Goal: Task Accomplishment & Management: Manage account settings

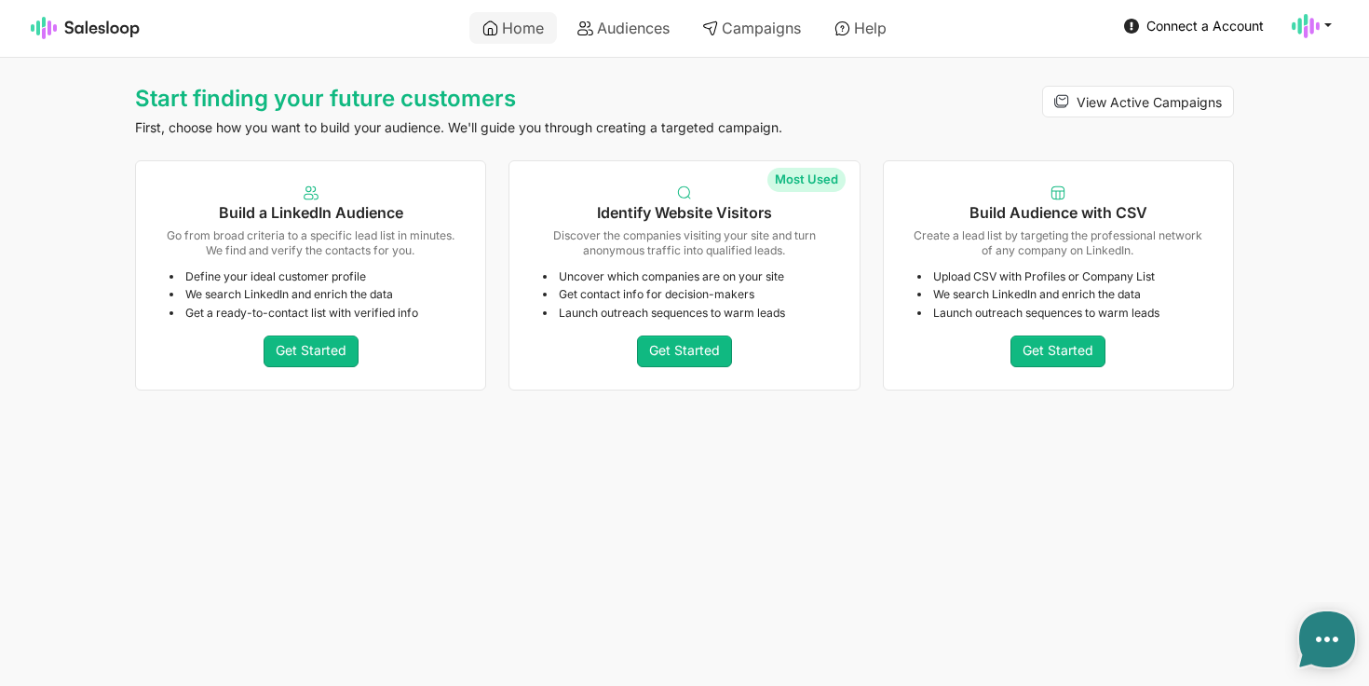
type textarea "x"
click at [1310, 29] on icon at bounding box center [1306, 26] width 28 height 28
click at [1163, 73] on link "Account" at bounding box center [1222, 69] width 201 height 32
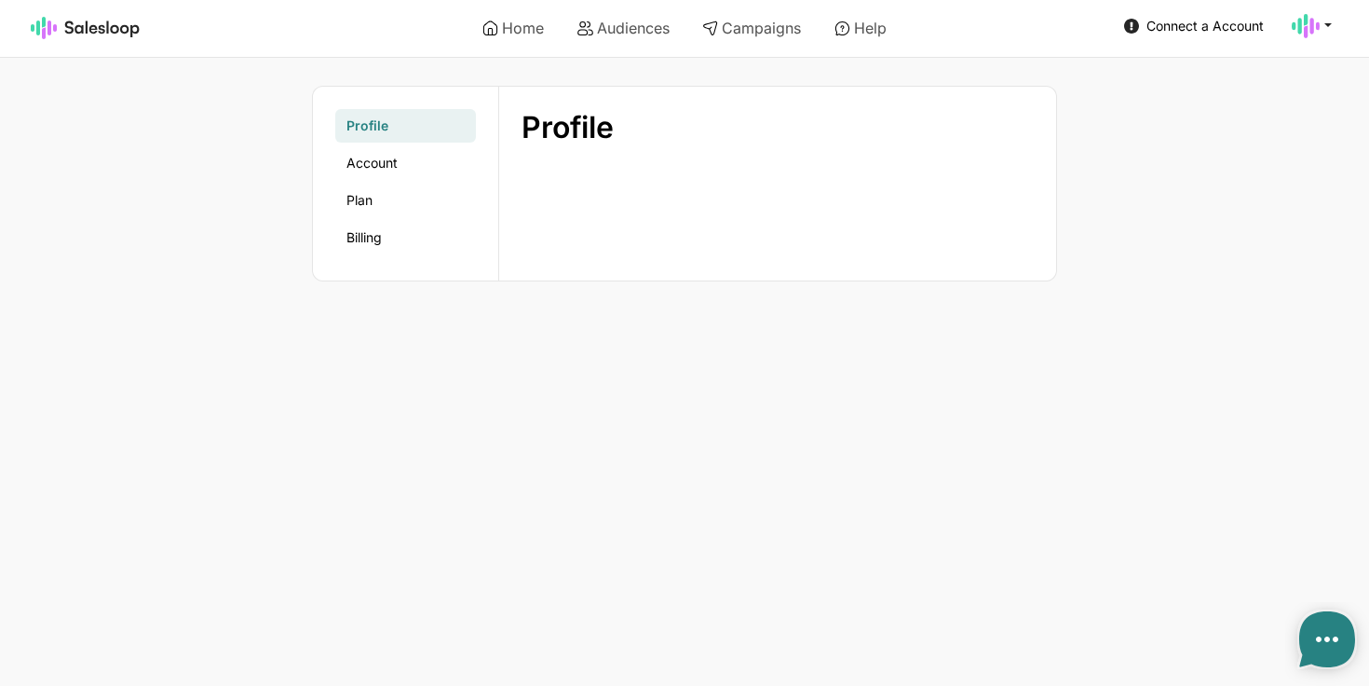
type textarea "x"
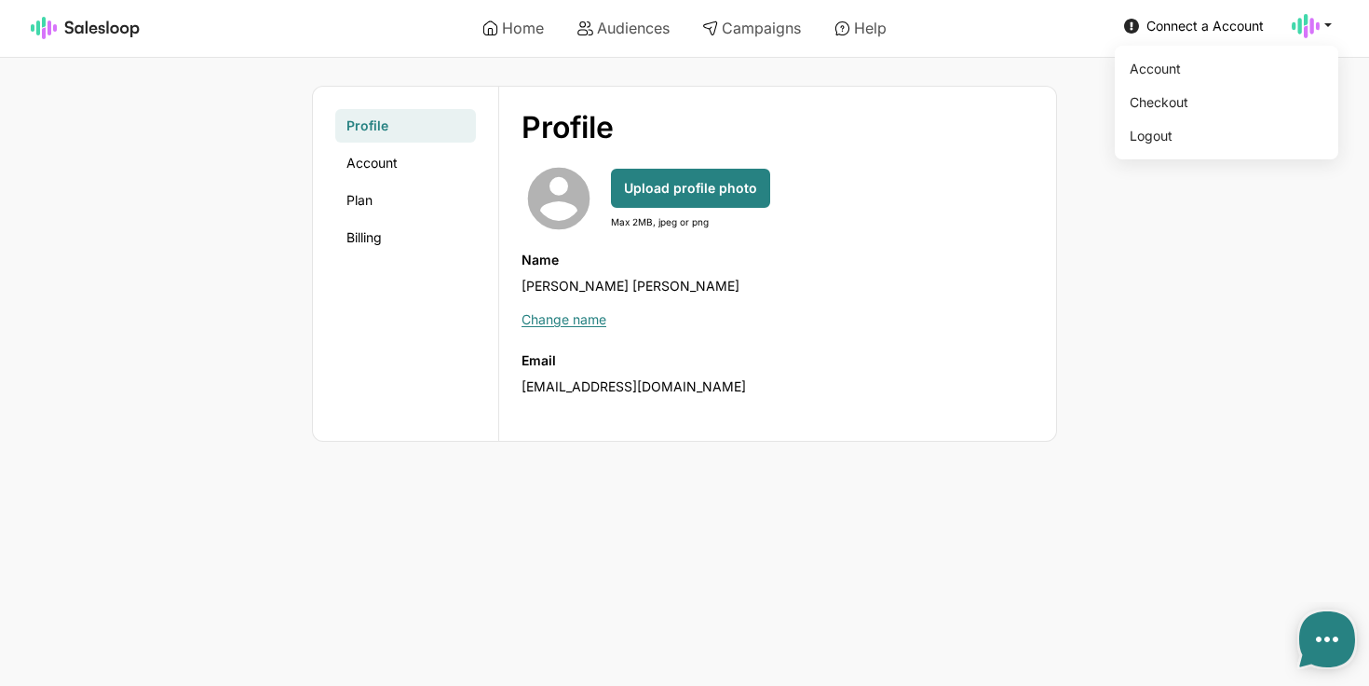
click at [1315, 23] on icon at bounding box center [1306, 26] width 28 height 28
click at [1170, 138] on link "Logout" at bounding box center [1222, 136] width 201 height 32
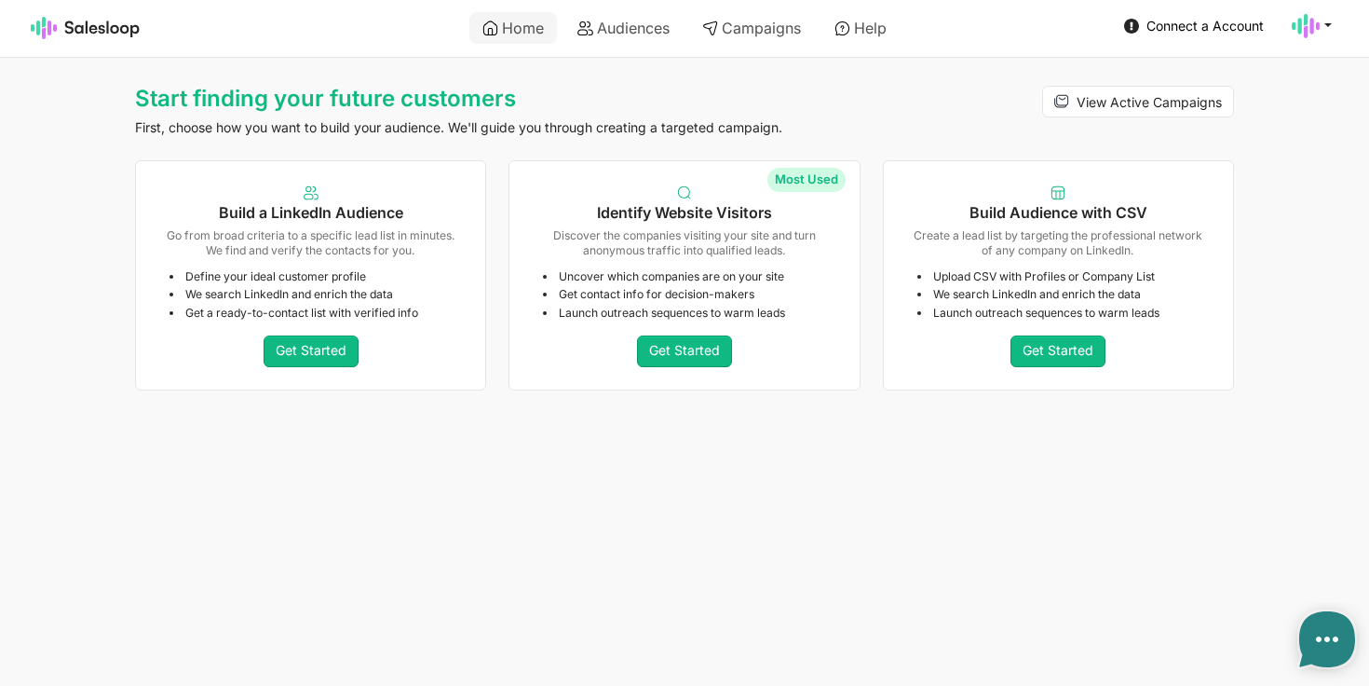
type textarea "x"
click at [1314, 21] on icon at bounding box center [1306, 26] width 28 height 28
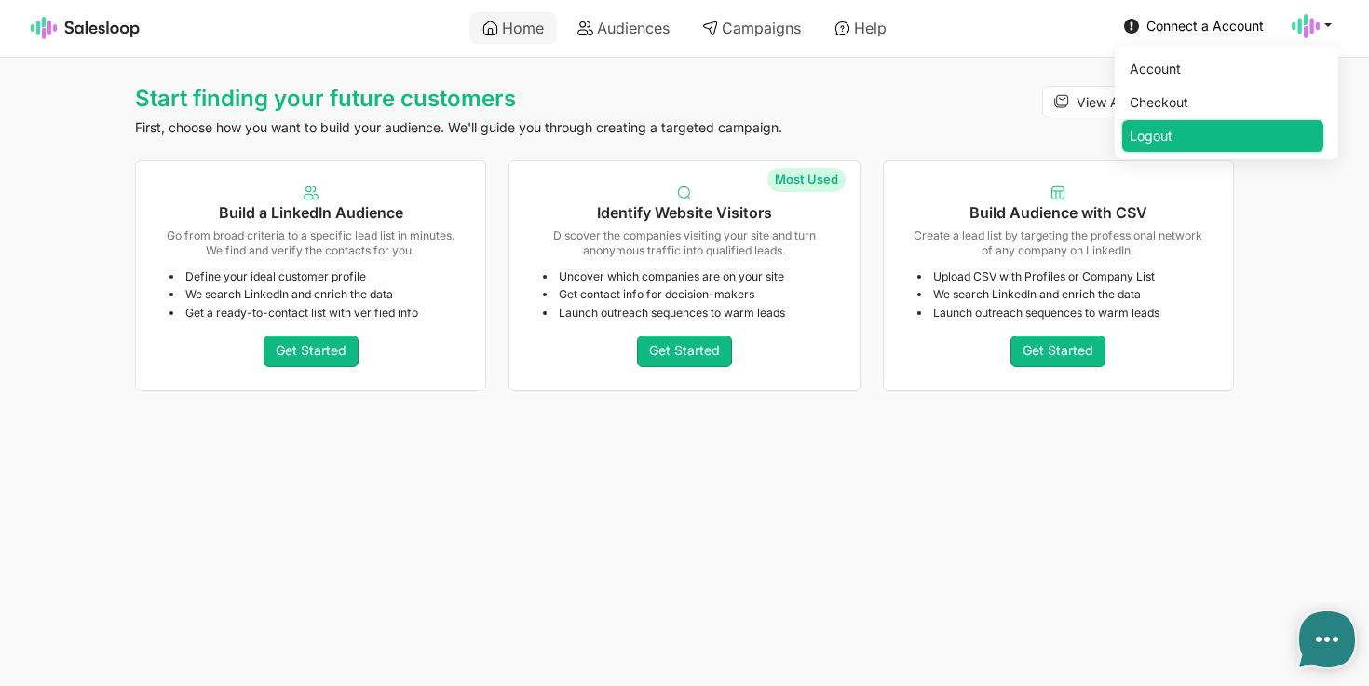
click at [1188, 126] on link "Logout" at bounding box center [1222, 136] width 201 height 32
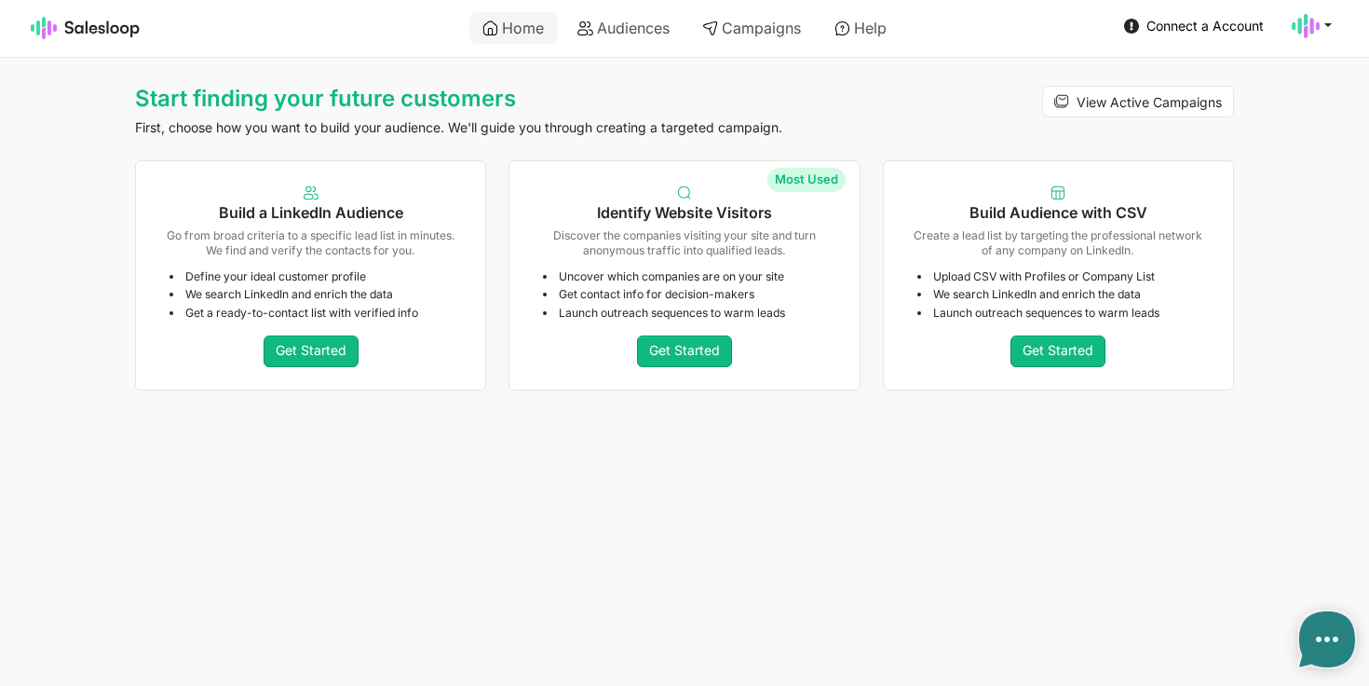
type textarea "x"
click at [1312, 27] on use at bounding box center [1306, 26] width 28 height 24
click at [1193, 70] on link "Account" at bounding box center [1222, 69] width 201 height 32
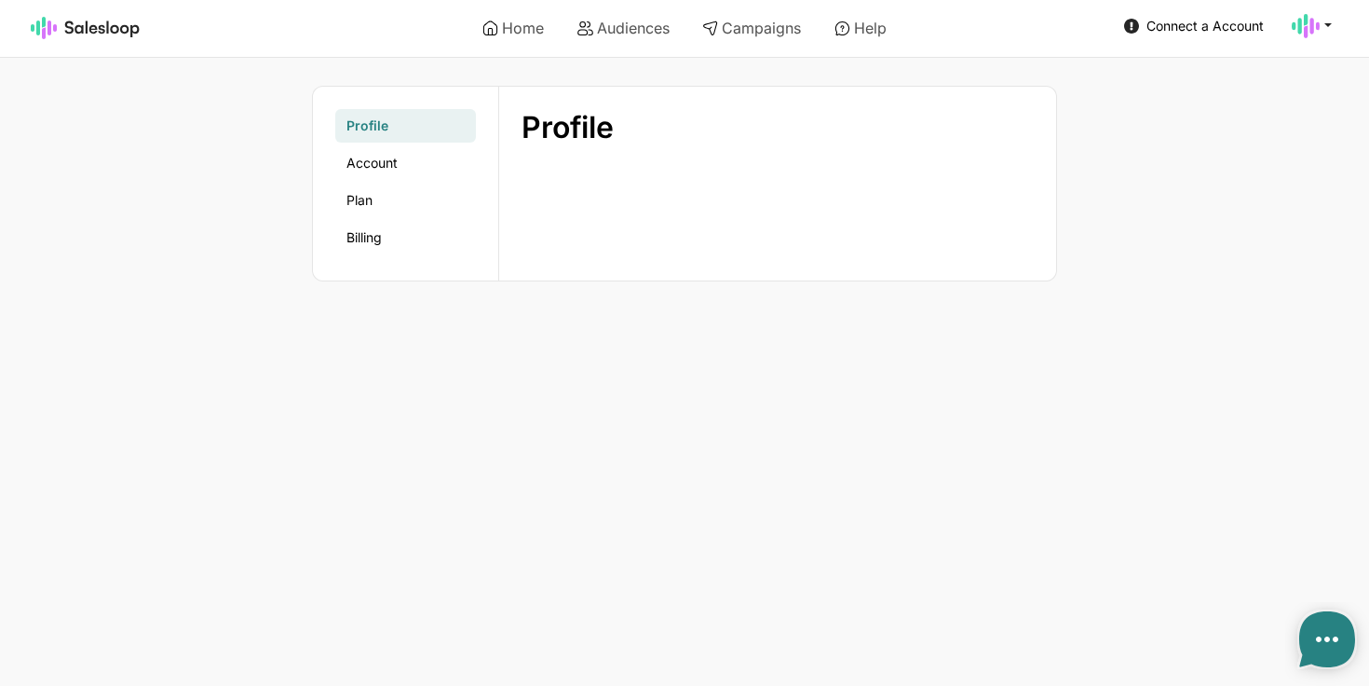
type textarea "x"
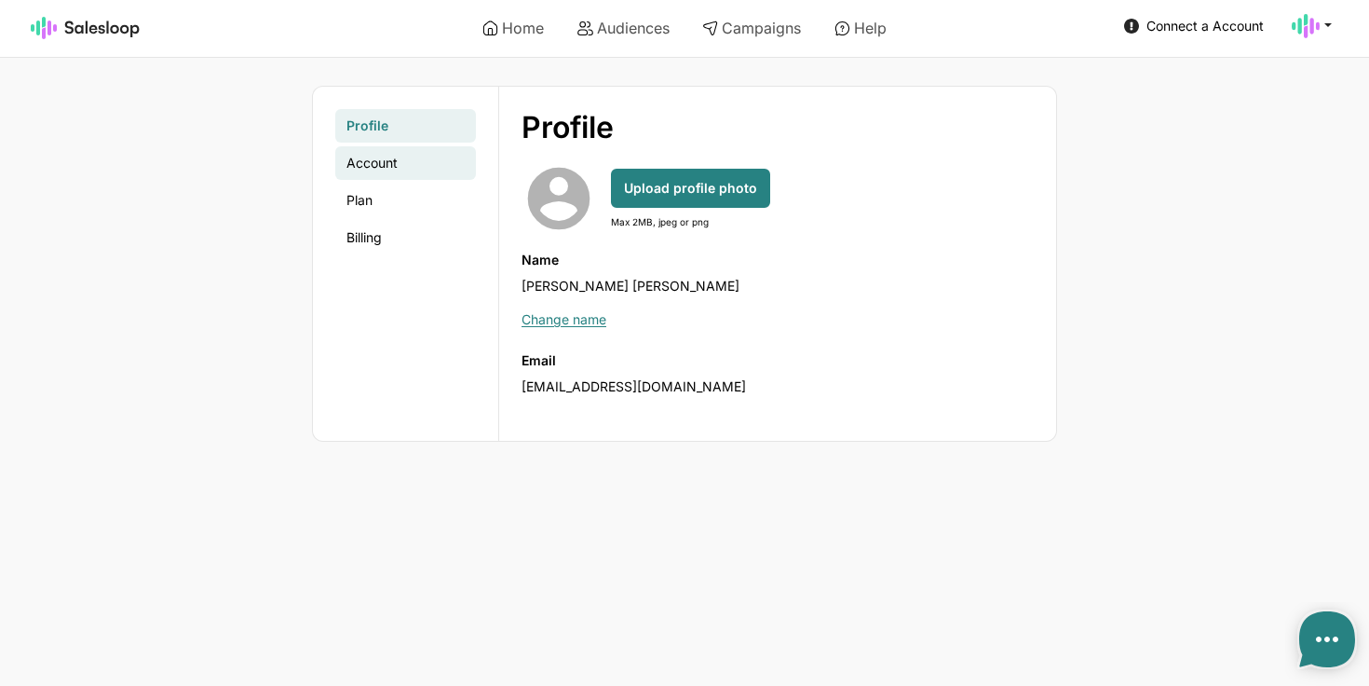
click at [423, 163] on link "Account" at bounding box center [405, 163] width 141 height 34
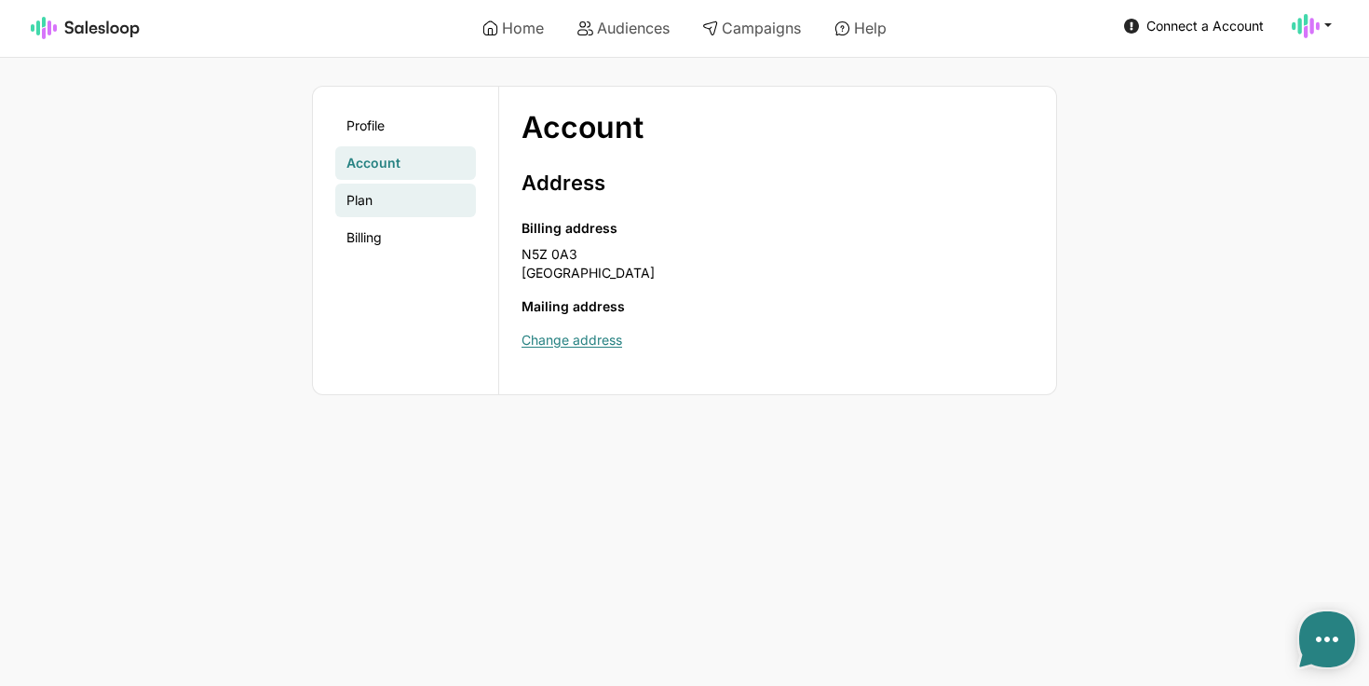
click at [385, 202] on link "Plan" at bounding box center [405, 201] width 141 height 34
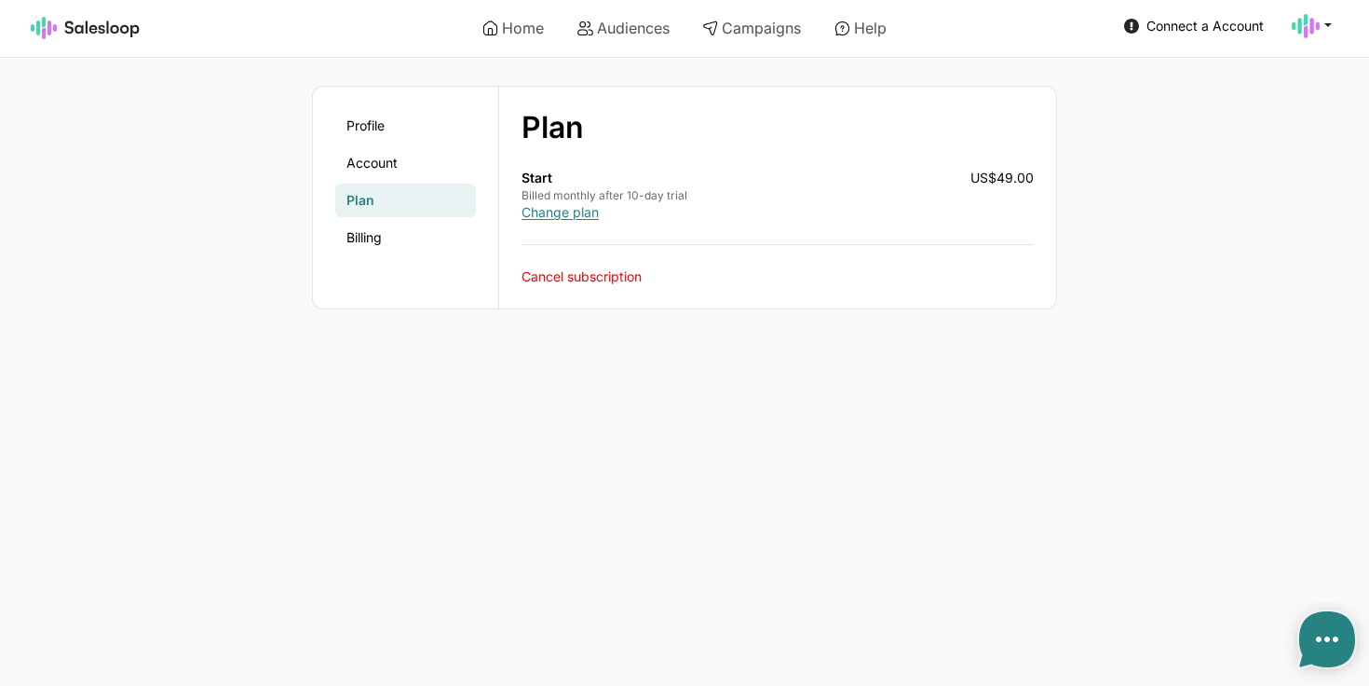
click at [576, 276] on link "Cancel subscription" at bounding box center [582, 276] width 120 height 16
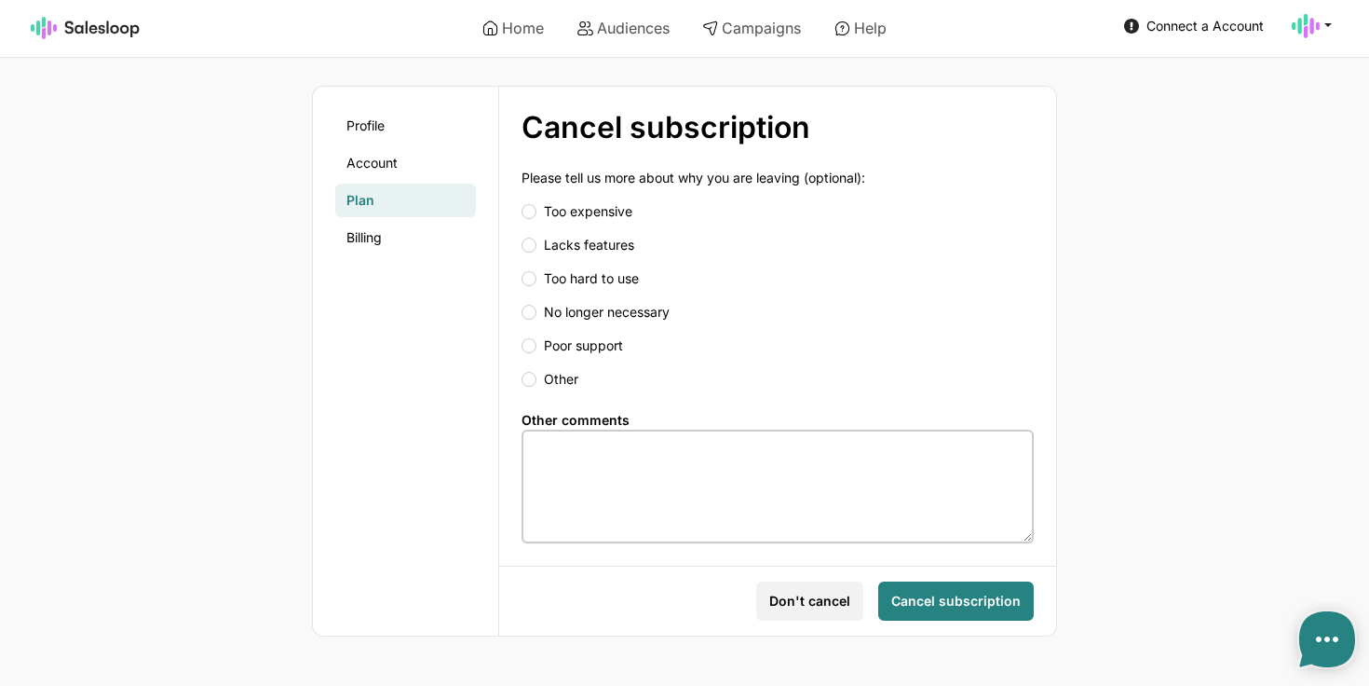
click at [574, 241] on input "Lacks features" at bounding box center [778, 245] width 512 height 19
radio input "true"
click at [960, 607] on span "Cancel subscription" at bounding box center [955, 600] width 129 height 19
